Goal: Navigation & Orientation: Find specific page/section

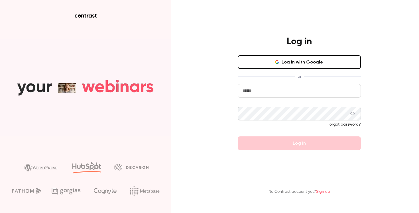
type input "**********"
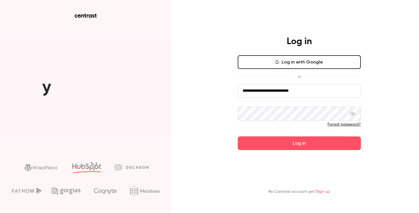
click at [268, 145] on form "**********" at bounding box center [299, 117] width 123 height 66
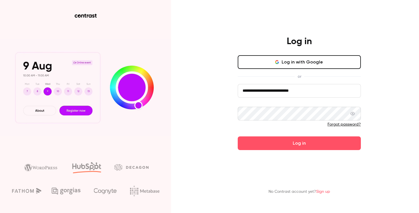
click at [268, 145] on button "Log in" at bounding box center [299, 143] width 123 height 14
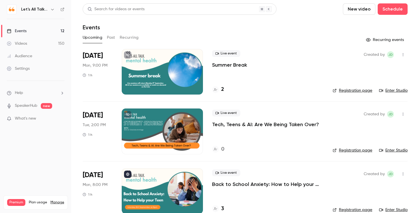
click at [54, 11] on icon "button" at bounding box center [52, 9] width 5 height 5
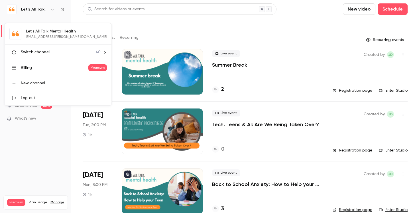
click at [41, 52] on span "Switch channel" at bounding box center [35, 52] width 29 height 6
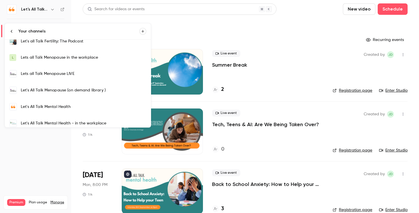
scroll to position [185, 0]
click at [48, 75] on div "Lets all Talk Menopause LIVE" at bounding box center [83, 73] width 125 height 6
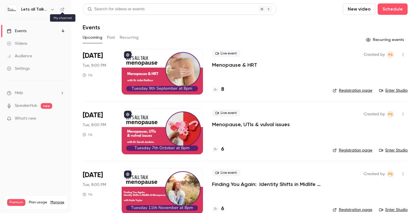
click at [63, 10] on icon at bounding box center [62, 9] width 4 height 4
click at [24, 31] on div "Events" at bounding box center [17, 31] width 20 height 6
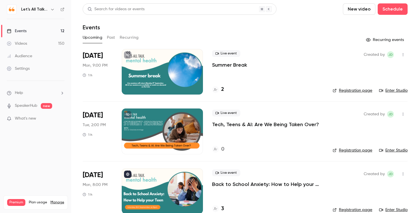
click at [55, 9] on button "button" at bounding box center [52, 9] width 7 height 7
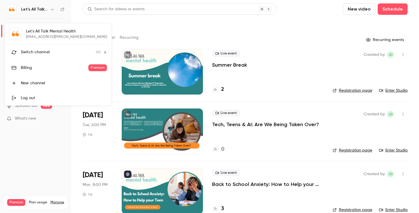
click at [41, 50] on span "Switch channel" at bounding box center [35, 52] width 29 height 6
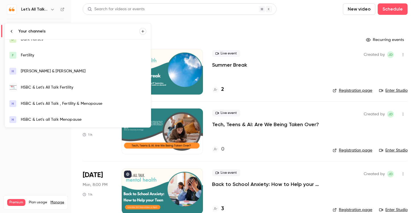
scroll to position [9, 0]
click at [53, 87] on div "HSBC & Let's All Talk Fertility" at bounding box center [83, 87] width 125 height 6
